Goal: Transaction & Acquisition: Subscribe to service/newsletter

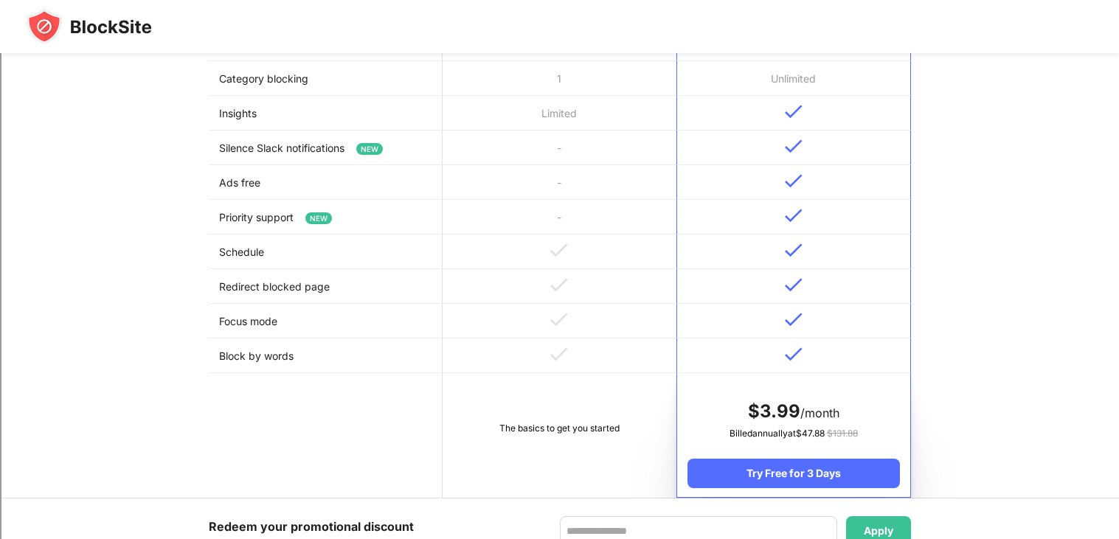
scroll to position [546, 0]
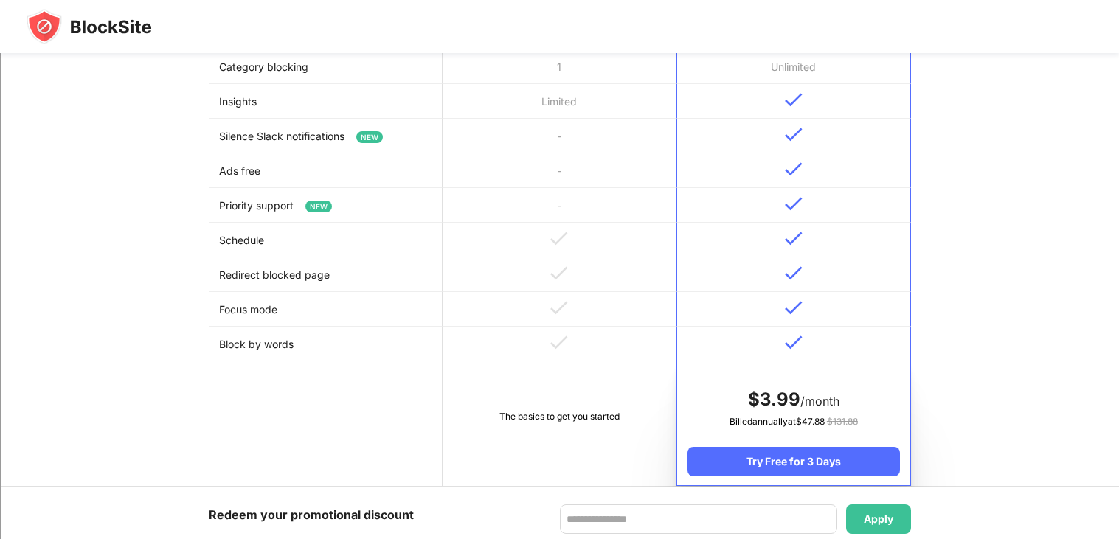
click at [594, 326] on td at bounding box center [560, 309] width 234 height 35
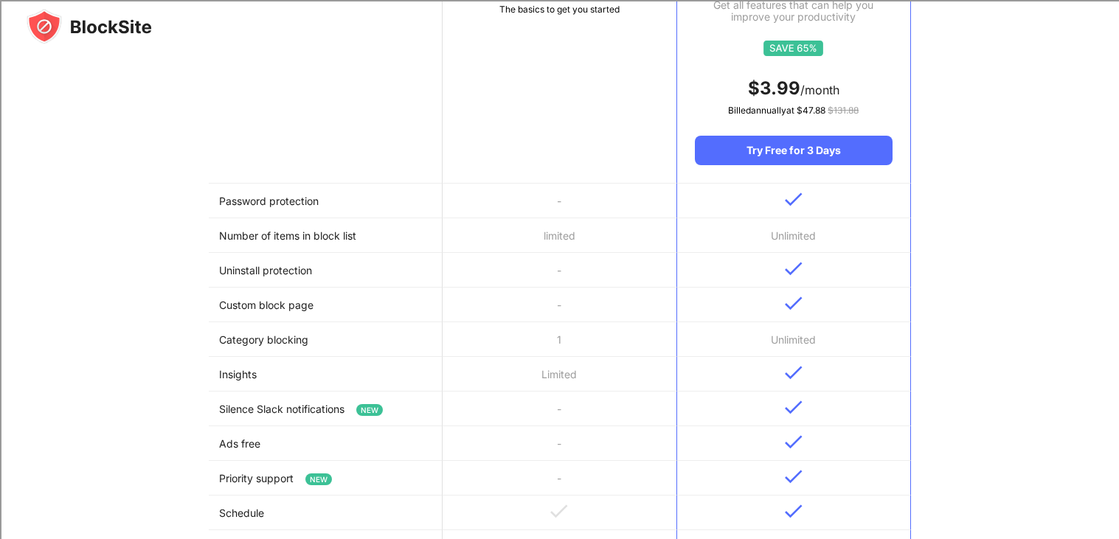
scroll to position [0, 0]
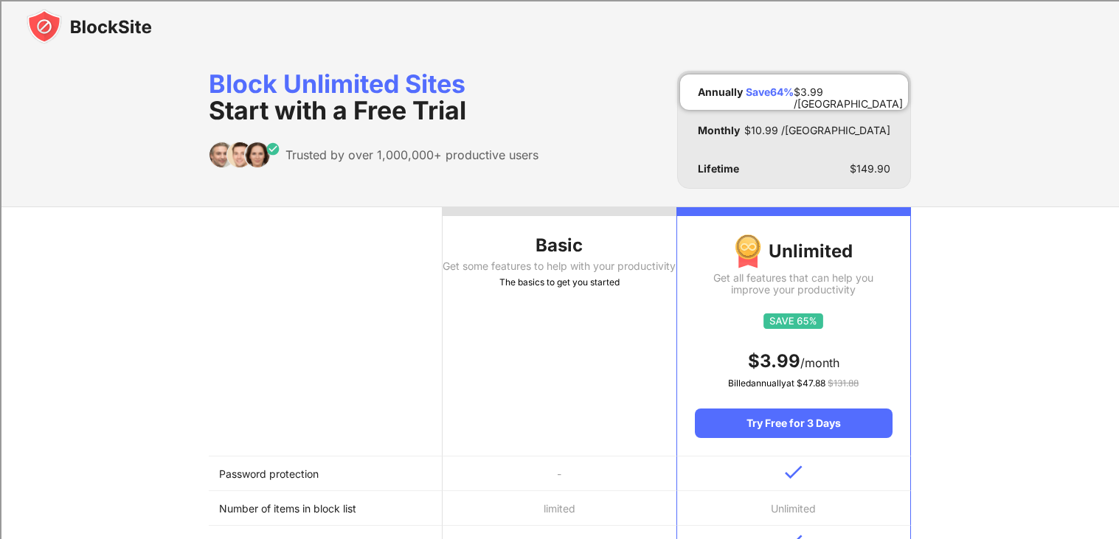
click at [554, 172] on div "Block Unlimited Sites Start with a Free Trial Trusted by over 1,000,000+ produc…" at bounding box center [560, 130] width 702 height 118
click at [566, 250] on div "Basic" at bounding box center [560, 246] width 234 height 24
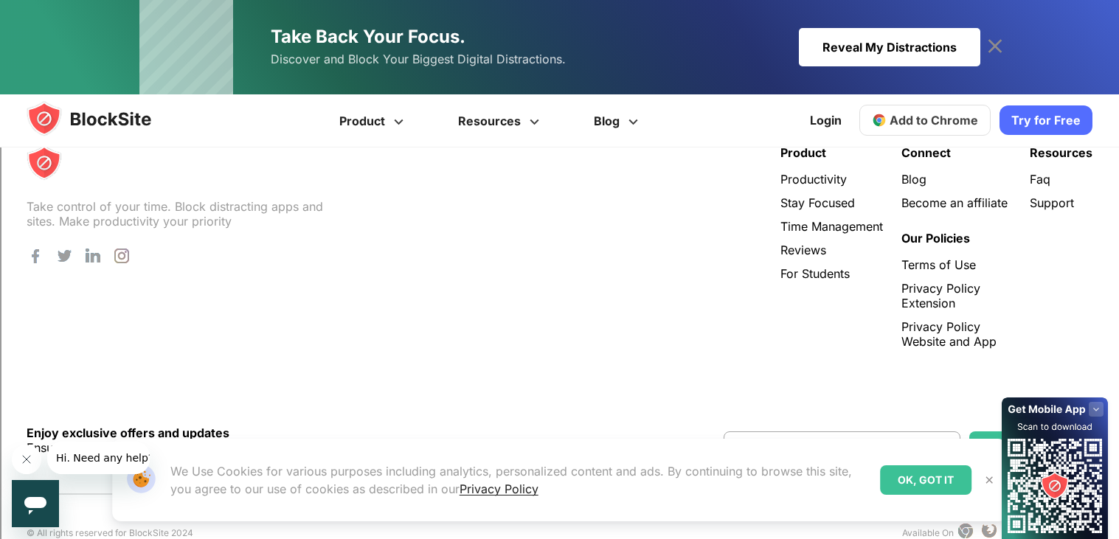
scroll to position [3083, 0]
click at [945, 488] on div "OK, GOT IT" at bounding box center [925, 480] width 91 height 30
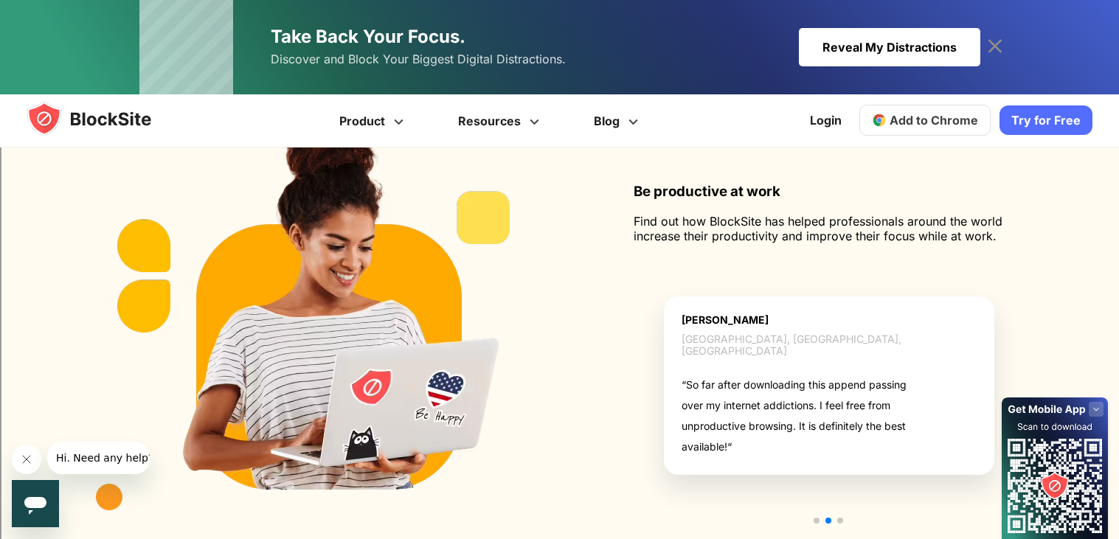
scroll to position [0, 0]
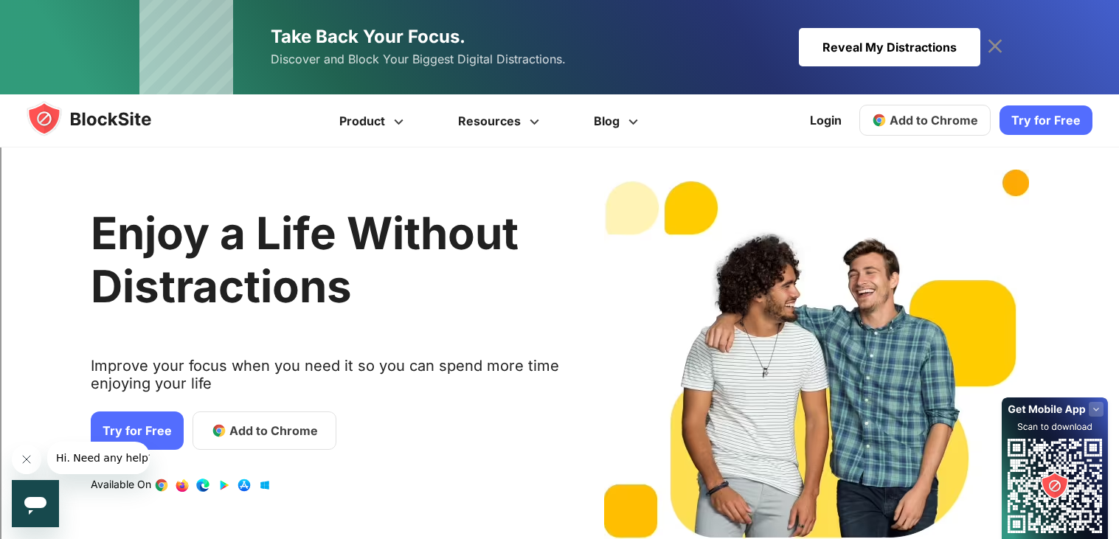
click at [942, 58] on div "Reveal My Distractions" at bounding box center [889, 47] width 181 height 38
